Goal: Information Seeking & Learning: Learn about a topic

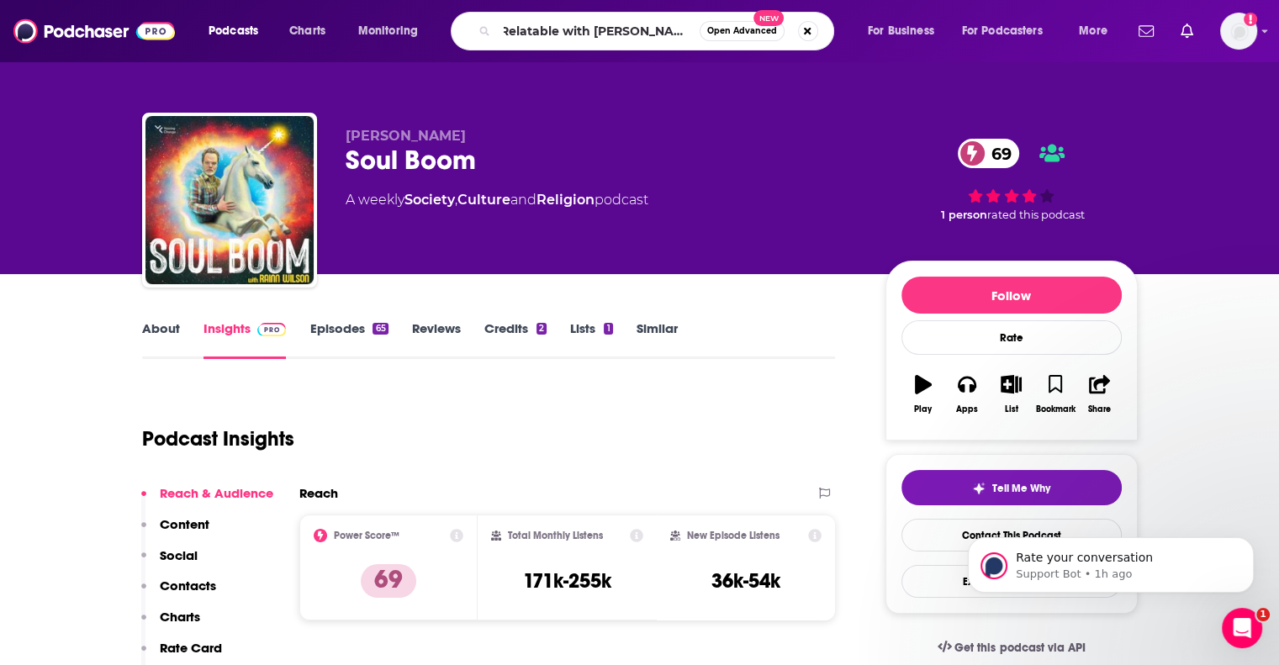
type input "Relatable with [PERSON_NAME] [PERSON_NAME]"
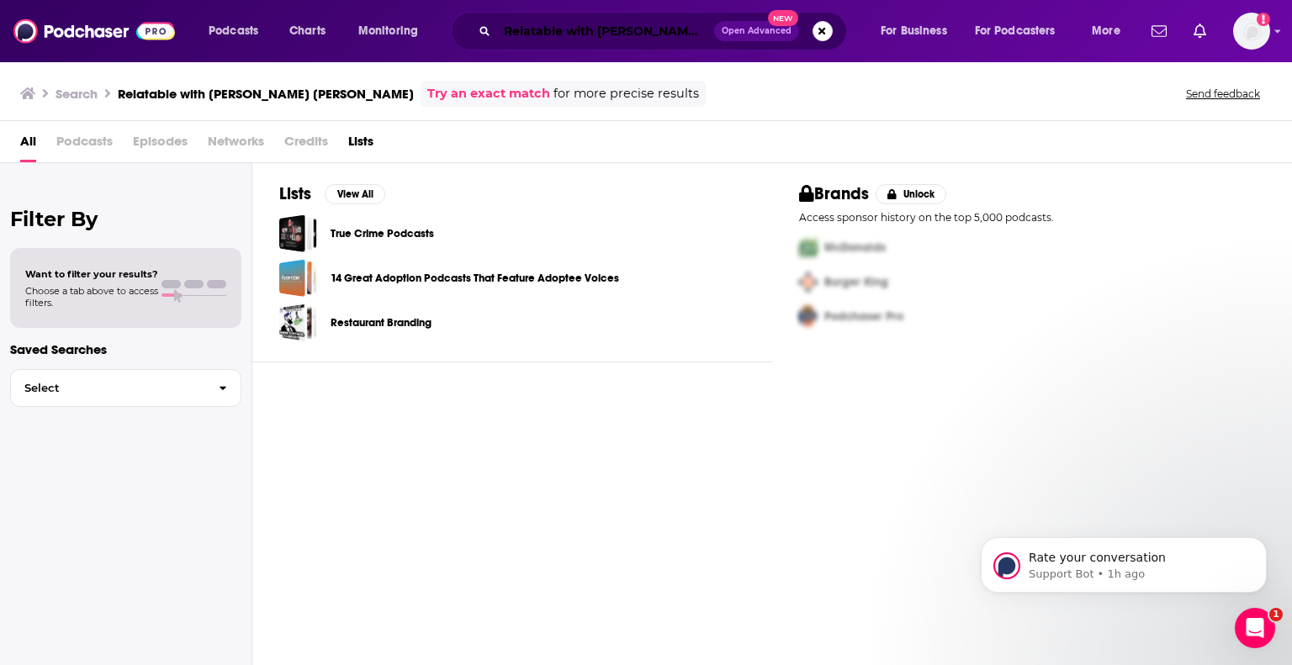
click at [696, 27] on input "Relatable with [PERSON_NAME] [PERSON_NAME]" at bounding box center [605, 31] width 217 height 27
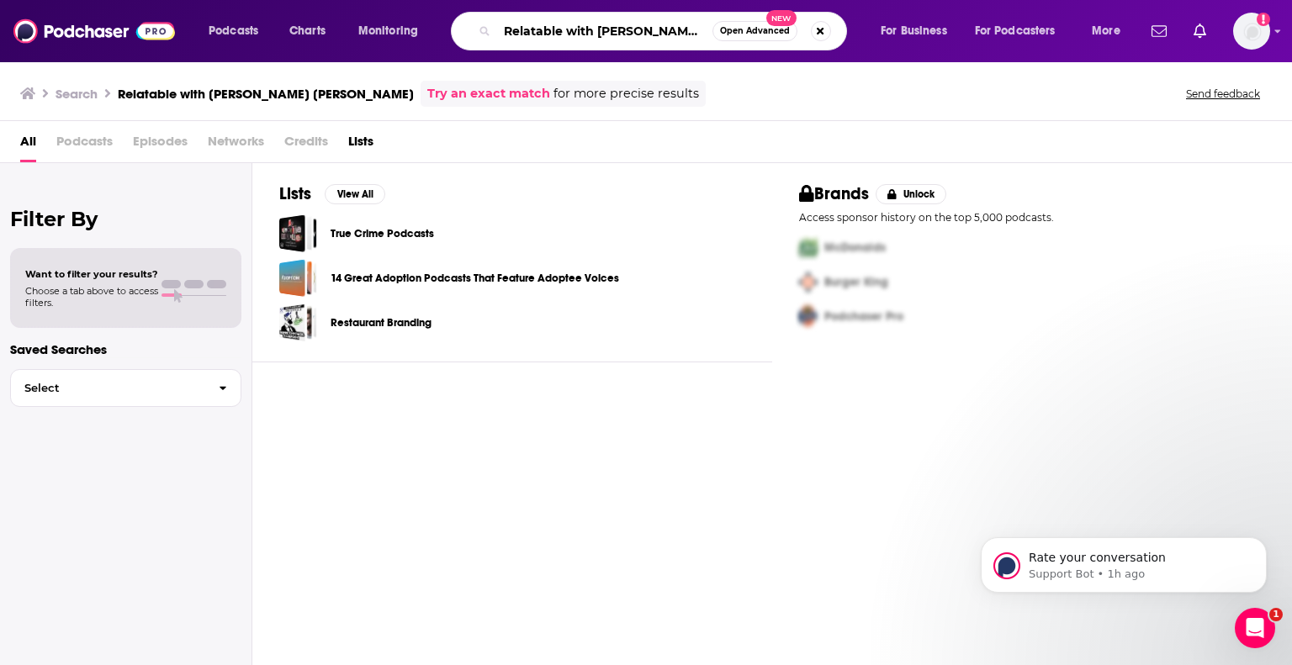
type input "Relatable with [PERSON_NAME] [PERSON_NAME]"
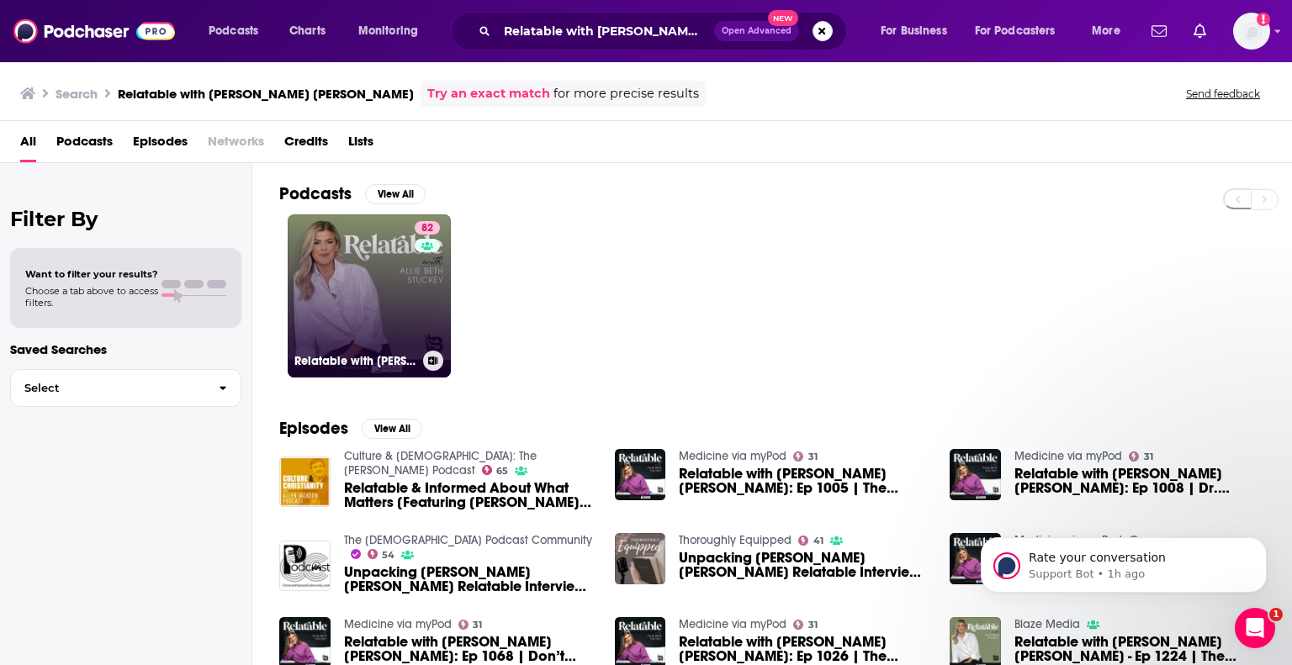
click at [387, 327] on link "82 Relatable with [PERSON_NAME] [PERSON_NAME]" at bounding box center [369, 296] width 163 height 163
